Goal: Use online tool/utility: Utilize a website feature to perform a specific function

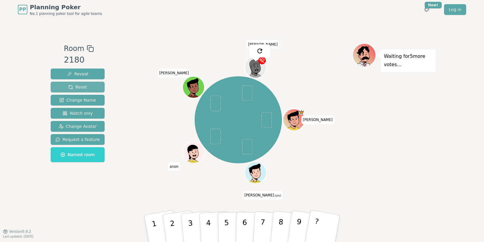
click at [78, 85] on span "Reset" at bounding box center [77, 87] width 19 height 6
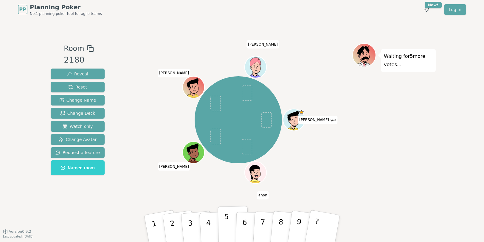
click at [228, 226] on button "5" at bounding box center [233, 228] width 31 height 45
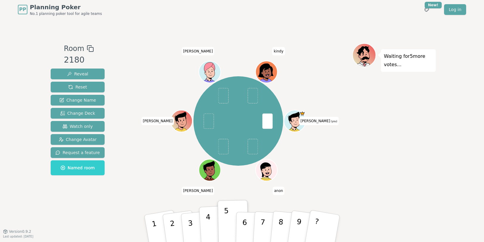
click at [210, 223] on p "4" at bounding box center [209, 229] width 7 height 33
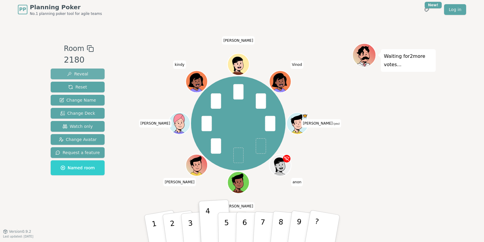
click at [75, 72] on span "Reveal" at bounding box center [77, 74] width 21 height 6
